Goal: Task Accomplishment & Management: Complete application form

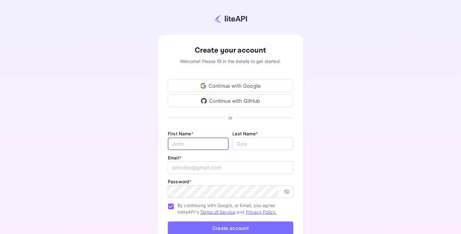
click at [199, 142] on input "Email *" at bounding box center [198, 144] width 61 height 13
type input "Homeshwar"
click at [246, 144] on input "lastName" at bounding box center [262, 144] width 61 height 13
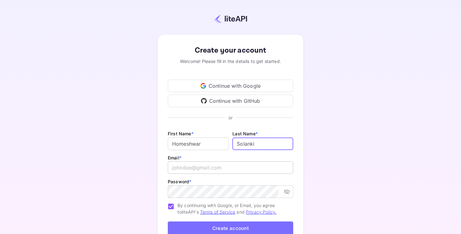
type input "Solanki"
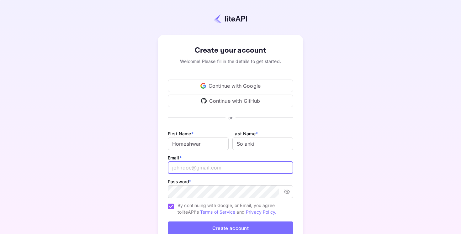
click at [224, 165] on input "email" at bounding box center [230, 167] width 125 height 13
type input "yuvrajssolanki92@gmail.com"
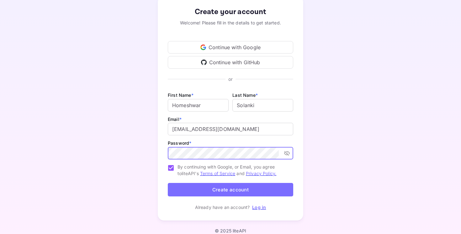
scroll to position [42, 0]
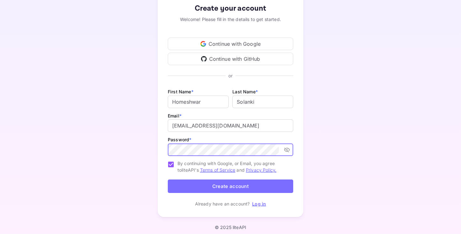
click at [226, 188] on button "Create account" at bounding box center [230, 186] width 125 height 13
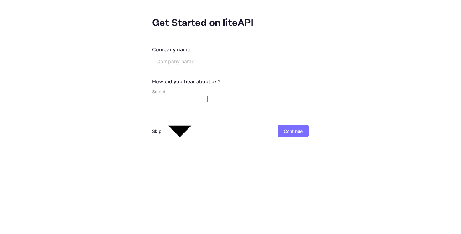
scroll to position [0, 0]
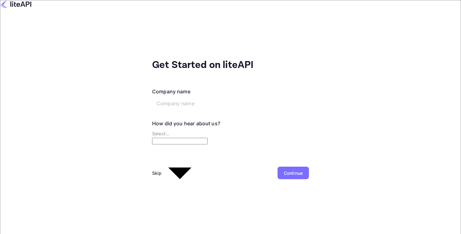
click at [152, 98] on input "text" at bounding box center [200, 103] width 96 height 13
type input "Creative Millennials Private Limited"
click at [134, 127] on body "Get Started on liteAPI Company name Creative Millennials Private Limited ​ How …" at bounding box center [230, 117] width 461 height 234
type input "Google"
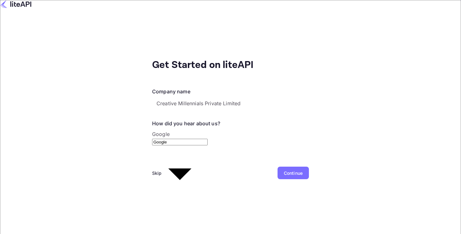
click at [277, 167] on div "Continue" at bounding box center [292, 173] width 31 height 13
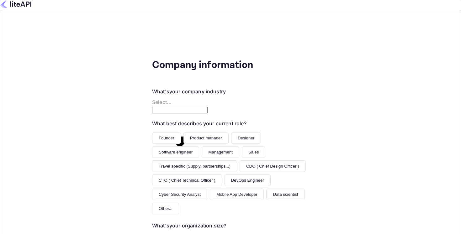
click at [169, 98] on body "Company information What's your company industry Select... ​ What best describe…" at bounding box center [230, 117] width 461 height 234
type input "Travel"
click at [152, 132] on button "Founder" at bounding box center [166, 138] width 29 height 12
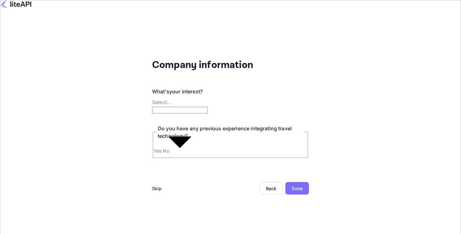
click at [203, 92] on body "Company information What's your interest? Select... ​ Do you have any previous …" at bounding box center [230, 142] width 461 height 284
type input "Building a new product around travel"
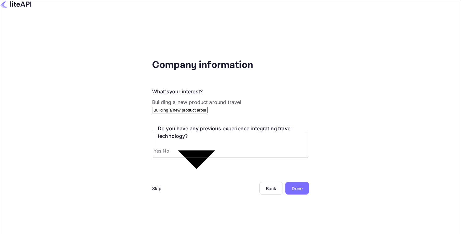
click at [71, 142] on input "Yes" at bounding box center [230, 128] width 461 height 257
radio input "true"
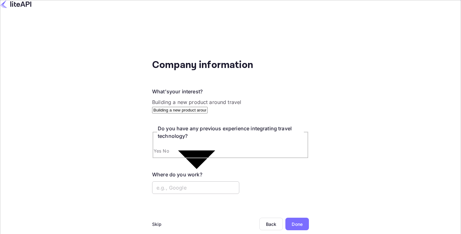
click at [161, 182] on input "text" at bounding box center [195, 188] width 87 height 13
type input "I have worked with Glance"
click at [285, 218] on div "Done" at bounding box center [297, 224] width 24 height 13
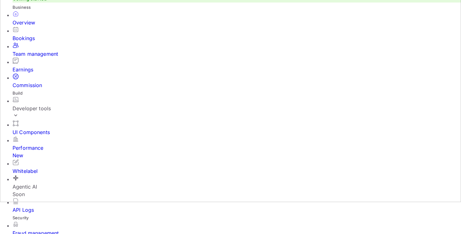
scroll to position [35, 0]
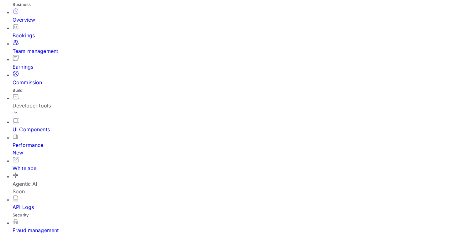
click at [19, 116] on icon at bounding box center [16, 112] width 6 height 6
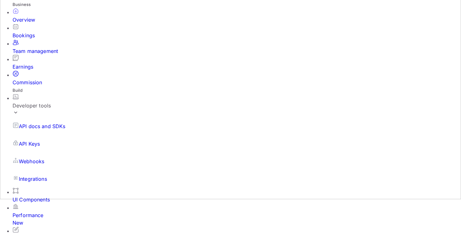
click at [57, 130] on p "API docs and SDKs" at bounding box center [42, 127] width 47 height 8
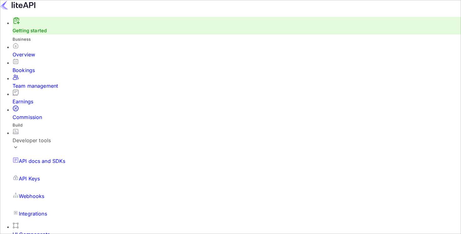
click at [44, 170] on link "API Keys" at bounding box center [237, 179] width 448 height 18
click at [291, 19] on input "Switch to Production mode" at bounding box center [230, 117] width 461 height 234
checkbox input "false"
click at [55, 58] on div "Overview" at bounding box center [237, 55] width 448 height 8
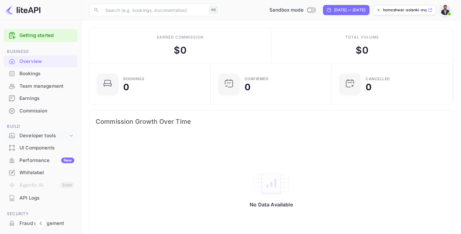
click at [70, 140] on div "Developer tools" at bounding box center [41, 135] width 74 height 11
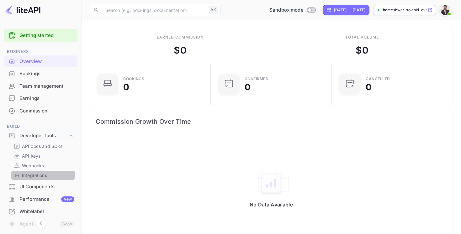
click at [40, 171] on div "Integrations" at bounding box center [43, 175] width 64 height 9
click at [40, 163] on p "Webhooks" at bounding box center [33, 165] width 22 height 7
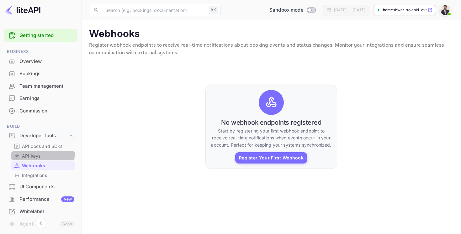
click at [38, 152] on div "API Keys" at bounding box center [43, 155] width 64 height 9
click at [45, 156] on link "API Keys" at bounding box center [43, 156] width 59 height 7
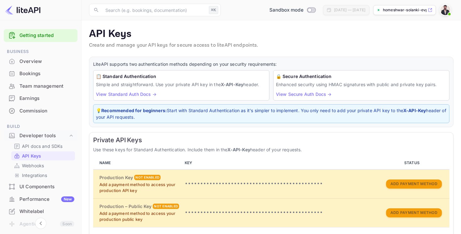
click at [42, 63] on div "Overview" at bounding box center [46, 61] width 55 height 7
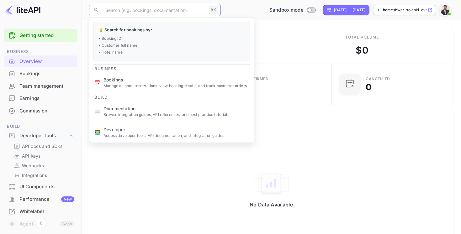
click at [187, 12] on input "text" at bounding box center [154, 10] width 105 height 13
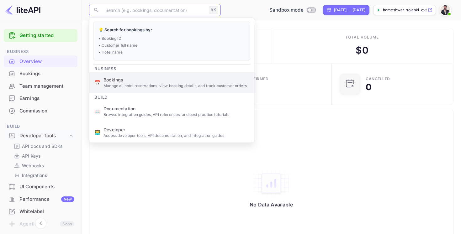
click at [140, 86] on p "Manage all hotel reservations, view booking details, and track customer orders" at bounding box center [175, 86] width 145 height 6
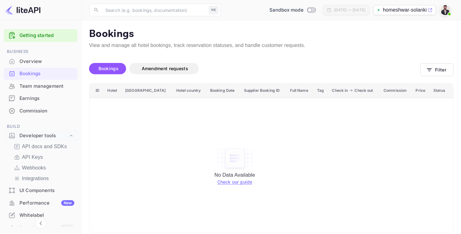
click at [445, 6] on img at bounding box center [445, 10] width 10 height 10
click at [445, 6] on div at bounding box center [230, 117] width 461 height 234
click at [53, 66] on div "Overview" at bounding box center [41, 61] width 74 height 12
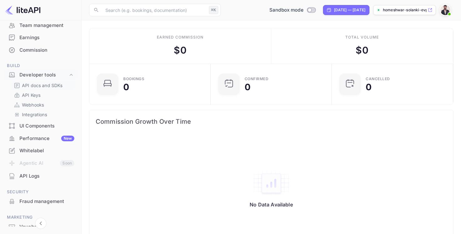
scroll to position [61, 0]
click at [38, 149] on div "Whitelabel" at bounding box center [46, 150] width 55 height 7
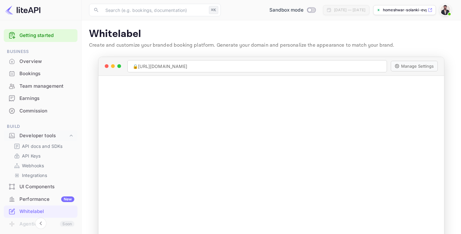
click at [41, 62] on div "Overview" at bounding box center [46, 61] width 55 height 7
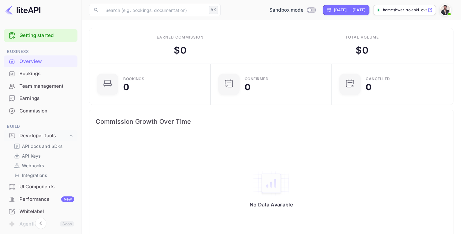
click at [38, 40] on div "Getting started" at bounding box center [41, 35] width 74 height 13
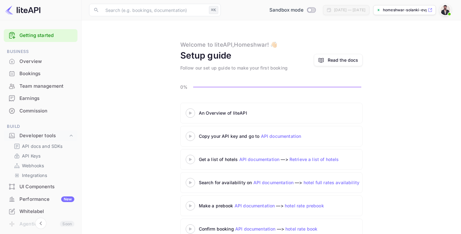
scroll to position [15, 0]
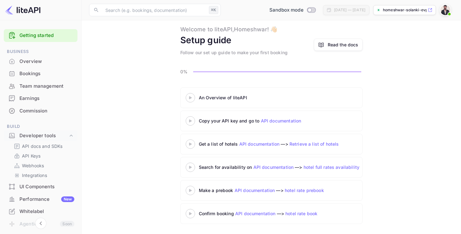
click at [192, 145] on icon at bounding box center [190, 144] width 22 height 3
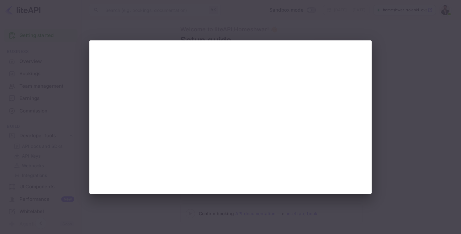
click at [396, 110] on div at bounding box center [230, 117] width 461 height 234
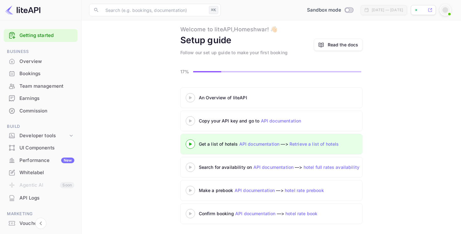
click at [192, 99] on icon at bounding box center [190, 97] width 22 height 3
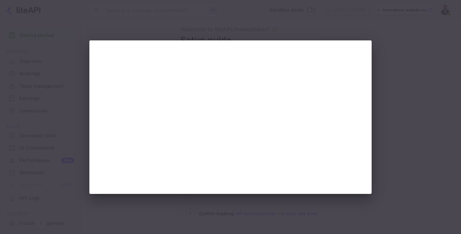
click at [418, 159] on div at bounding box center [230, 117] width 461 height 234
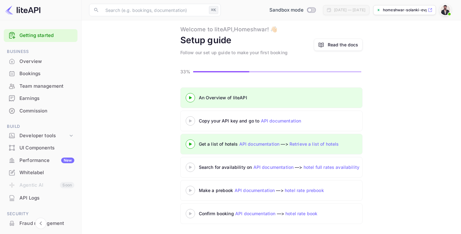
click at [189, 99] on 3 at bounding box center [190, 97] width 3 height 3
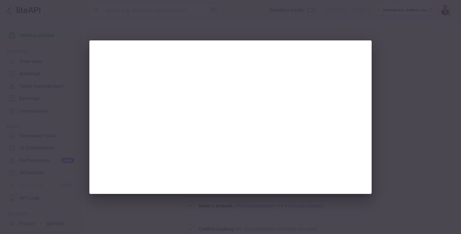
click at [439, 163] on div at bounding box center [230, 117] width 461 height 234
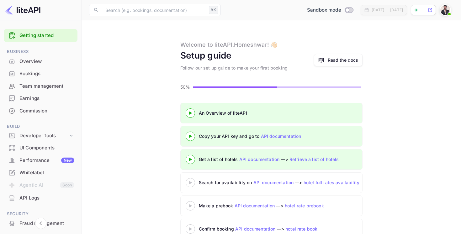
click at [191, 162] on div at bounding box center [190, 159] width 22 height 8
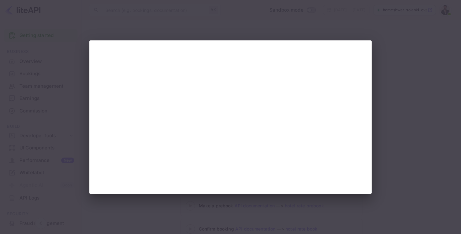
click at [408, 164] on div at bounding box center [230, 117] width 461 height 234
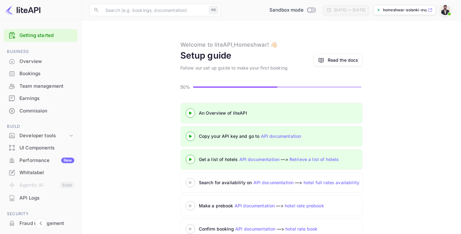
click at [191, 185] on div at bounding box center [190, 183] width 22 height 8
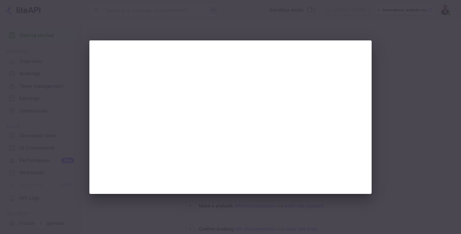
click at [414, 124] on div at bounding box center [230, 117] width 461 height 234
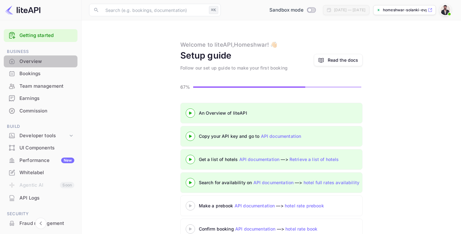
click at [41, 61] on div "Overview" at bounding box center [46, 61] width 55 height 7
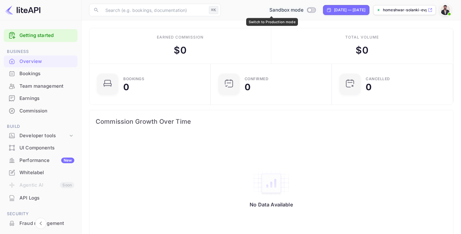
click at [303, 10] on input "Switch to Production mode" at bounding box center [309, 10] width 13 height 4
checkbox input "false"
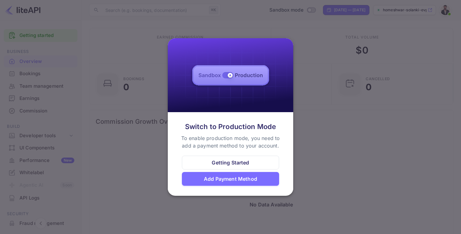
click at [234, 177] on div "Add Payment Method" at bounding box center [230, 179] width 53 height 8
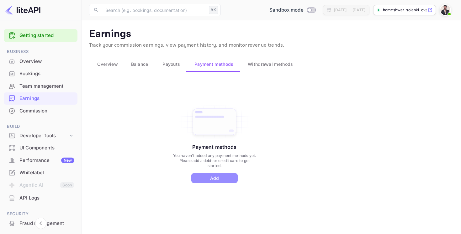
click at [217, 175] on button "Add" at bounding box center [214, 178] width 46 height 10
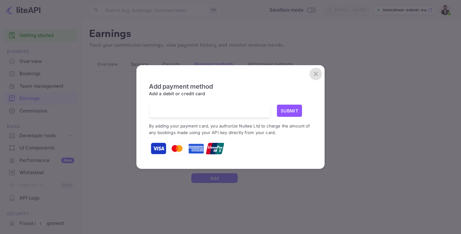
click at [319, 74] on icon "close" at bounding box center [316, 74] width 8 height 8
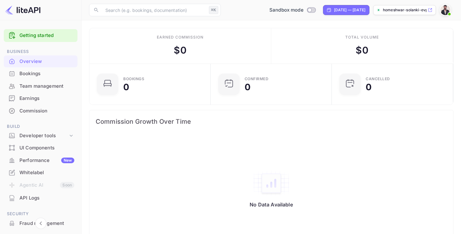
click at [45, 149] on div "UI Components" at bounding box center [46, 148] width 55 height 7
